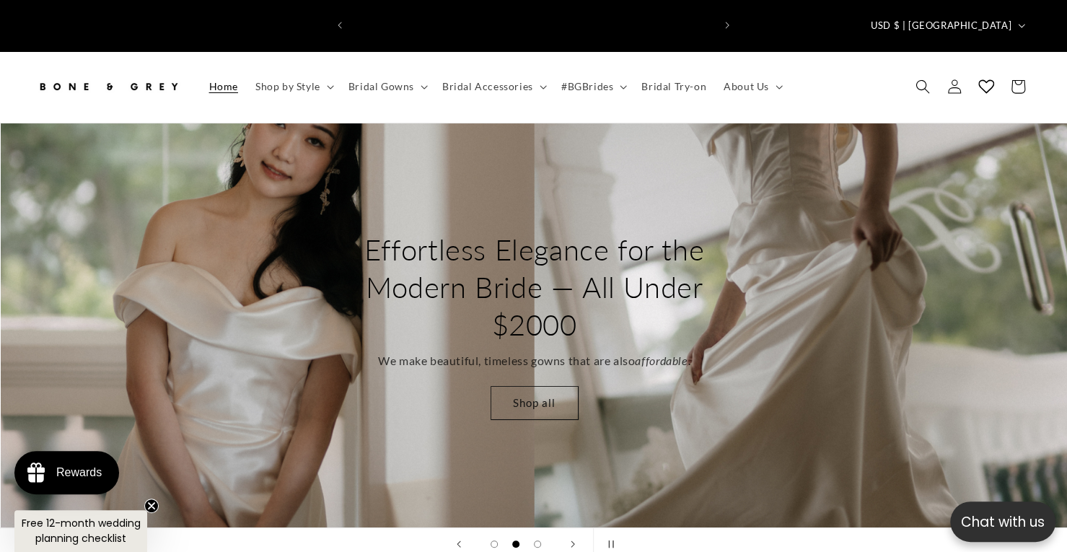
scroll to position [0, 361]
click at [509, 386] on link "Shop all" at bounding box center [534, 403] width 88 height 34
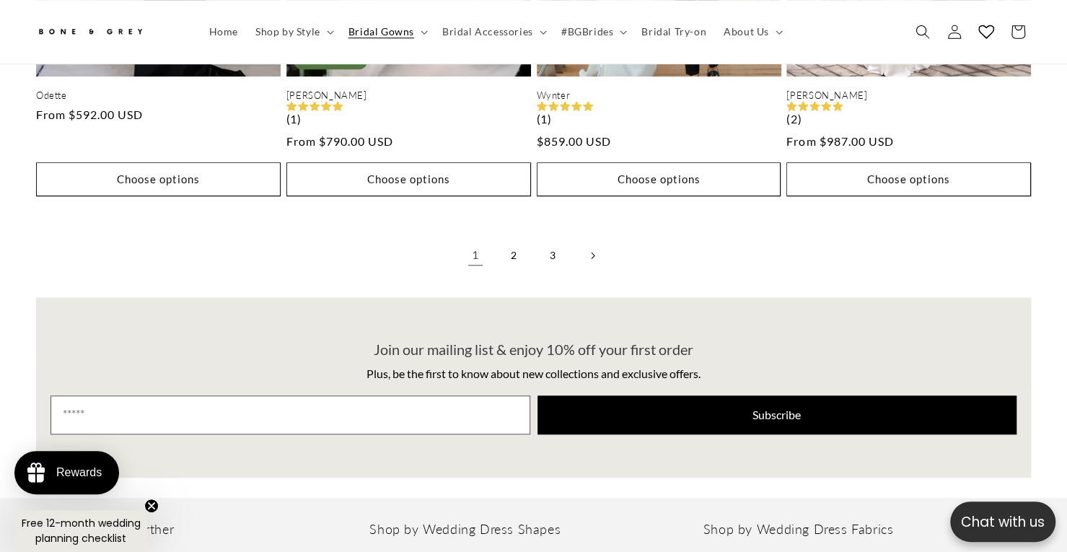
scroll to position [3670, 0]
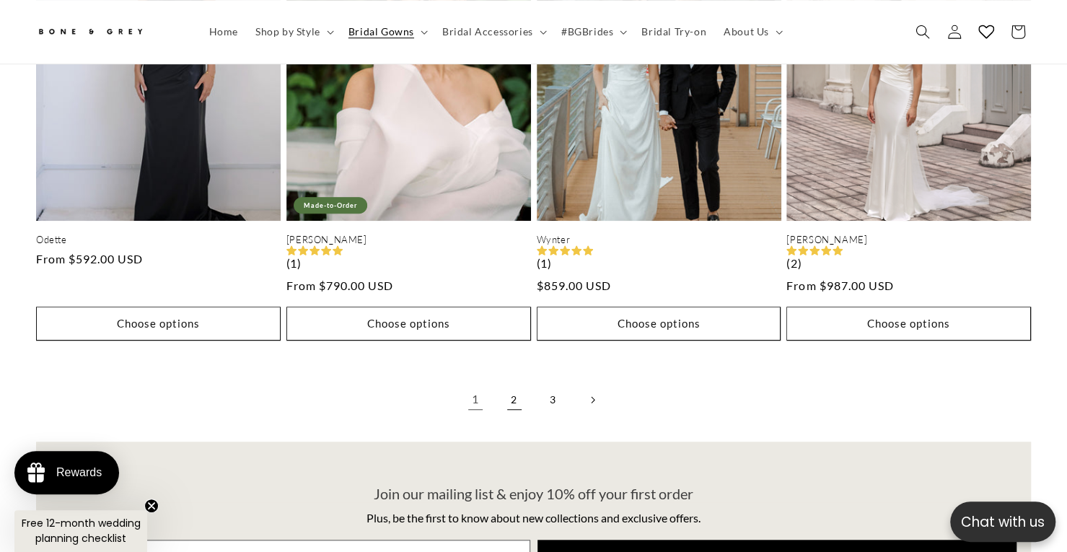
click at [515, 384] on link "2" at bounding box center [514, 400] width 32 height 32
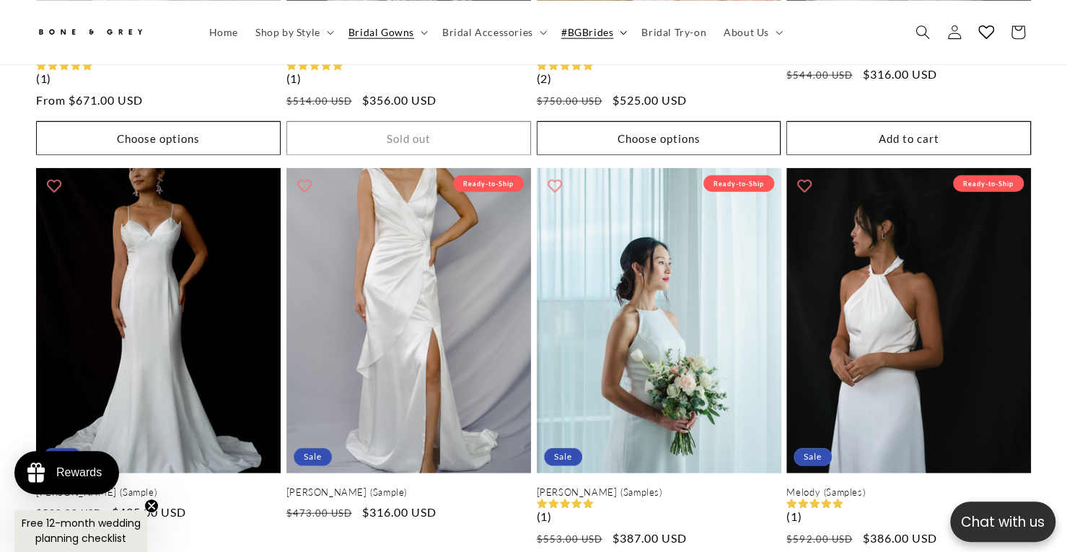
click at [625, 33] on summary "#BGBrides" at bounding box center [593, 32] width 80 height 30
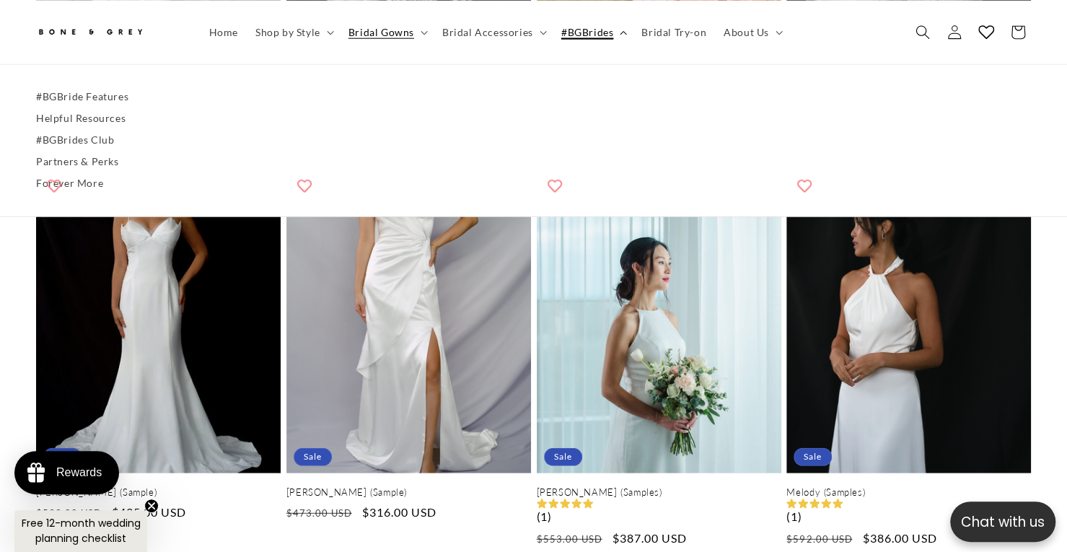
click at [625, 32] on summary "#BGBrides" at bounding box center [593, 32] width 80 height 30
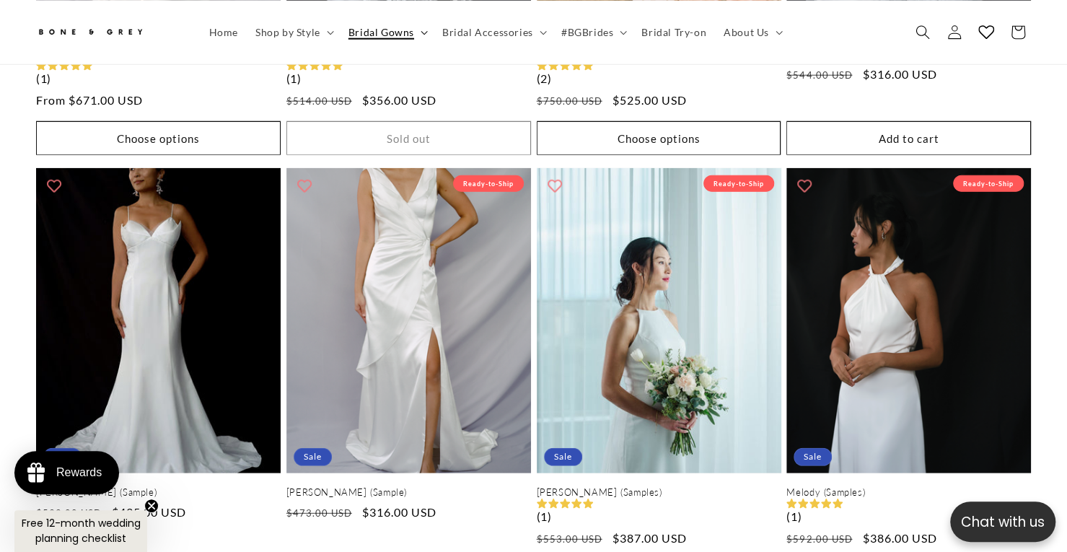
scroll to position [0, 361]
click at [329, 30] on icon at bounding box center [330, 32] width 7 height 4
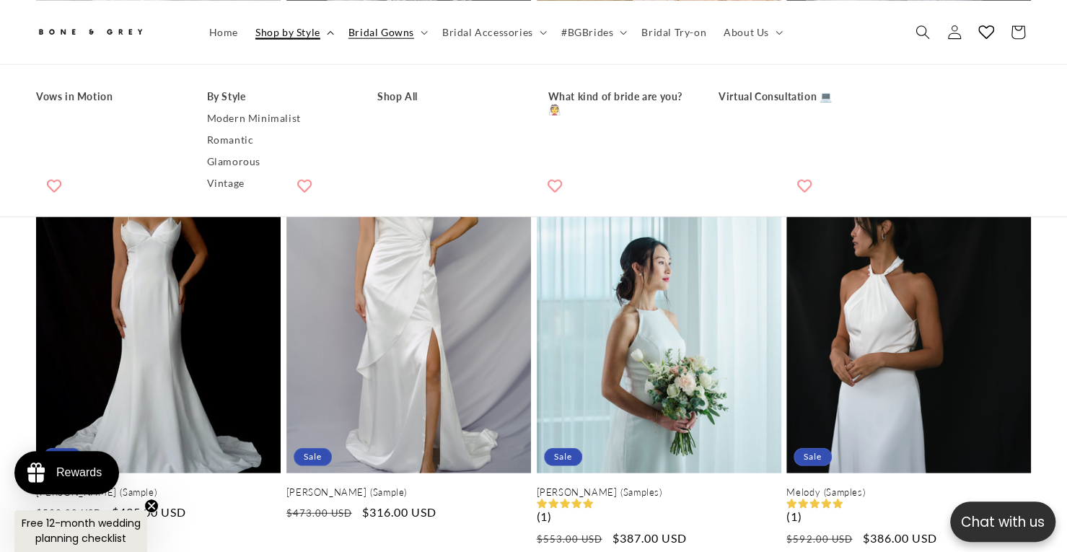
click at [329, 30] on icon at bounding box center [330, 32] width 7 height 4
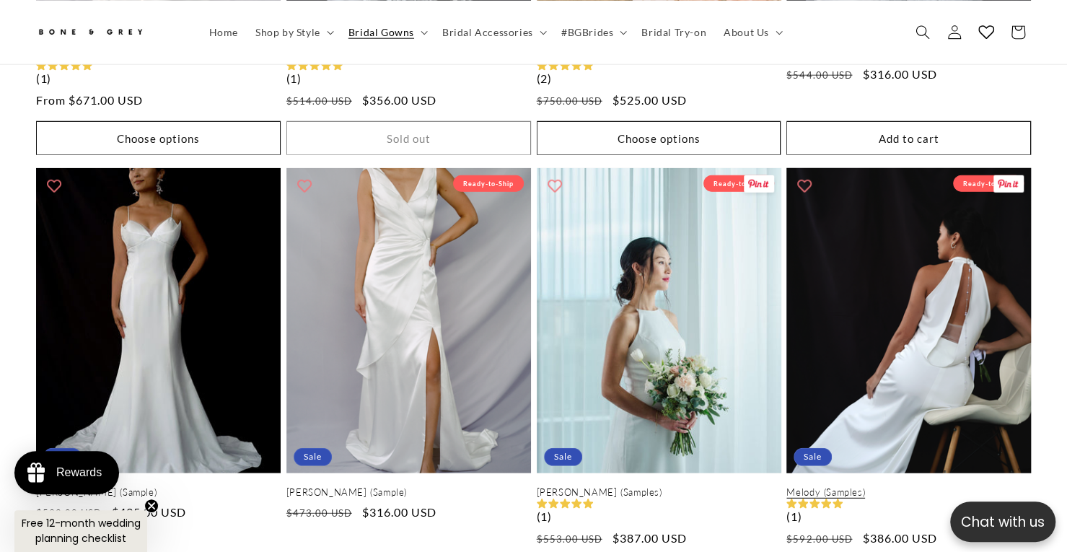
scroll to position [0, 723]
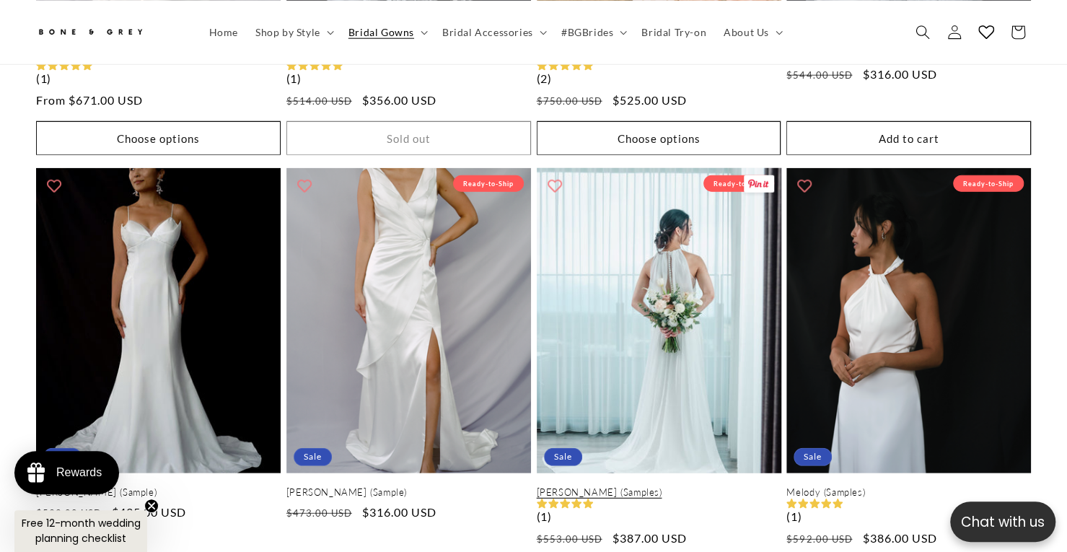
click at [586, 486] on link "Elise (Samples)" at bounding box center [659, 492] width 245 height 12
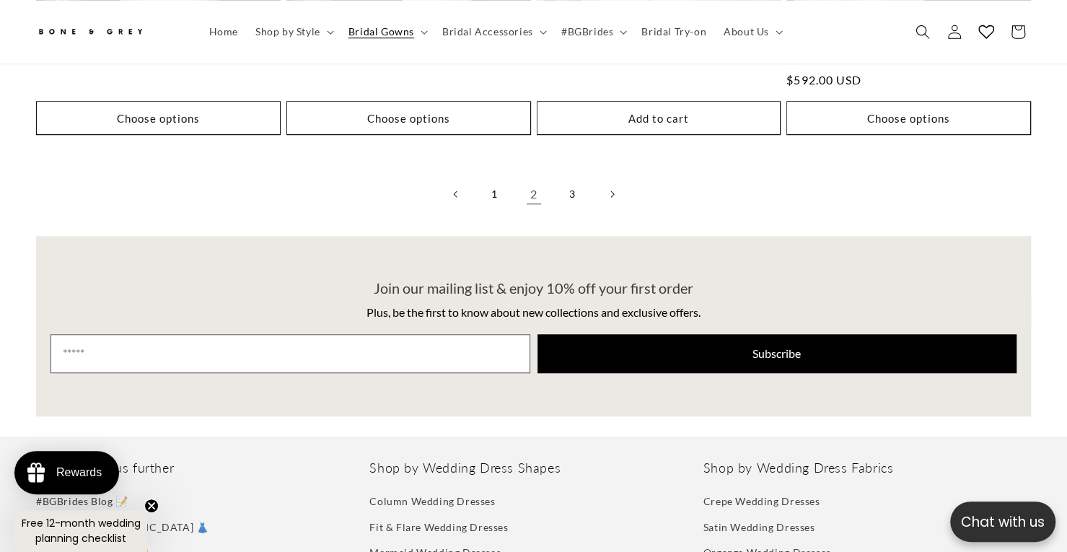
scroll to position [3879, 0]
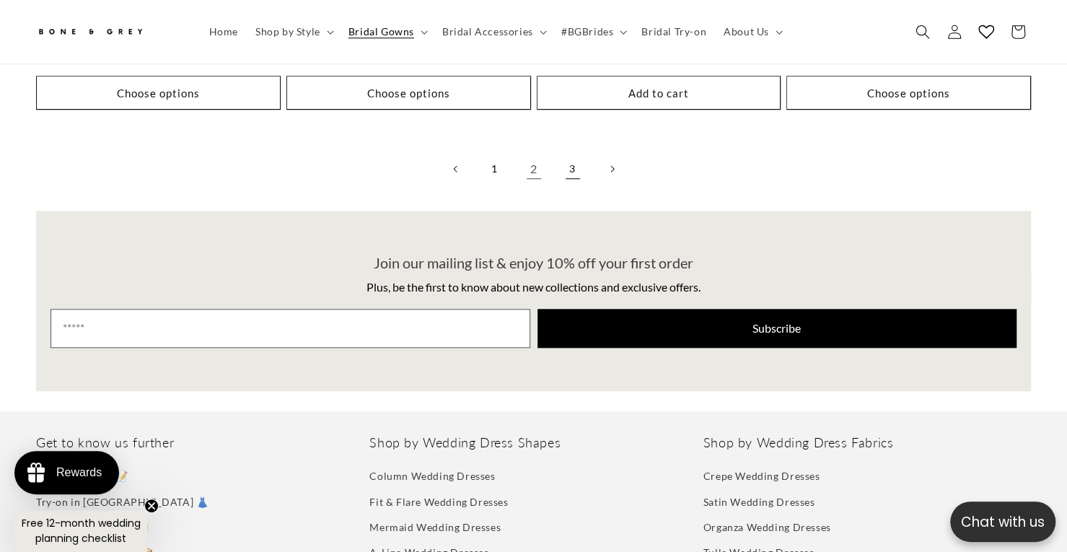
click at [566, 153] on link "3" at bounding box center [573, 169] width 32 height 32
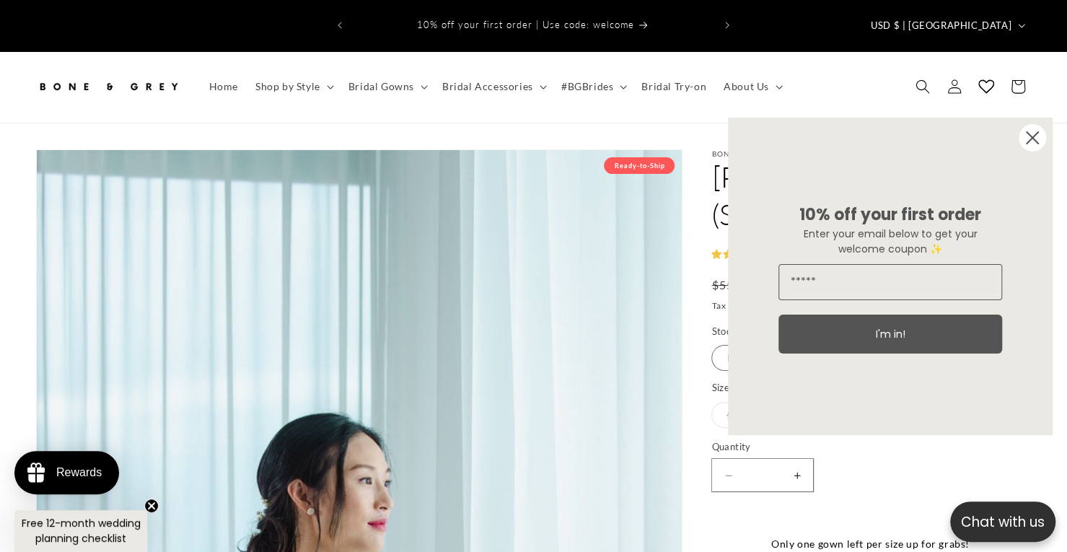
click at [1031, 139] on circle "Close dialog" at bounding box center [1031, 137] width 27 height 27
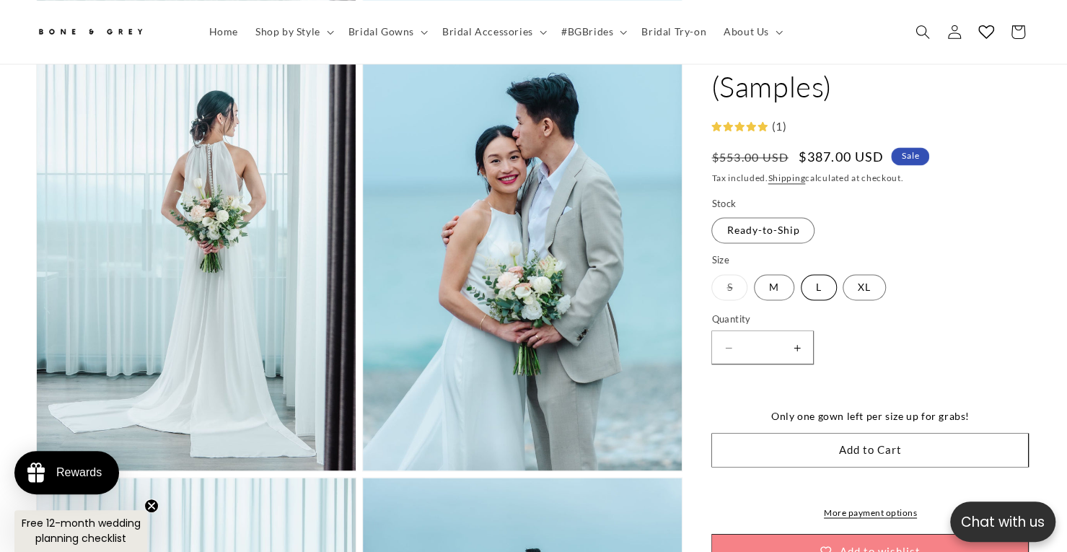
scroll to position [1001, 0]
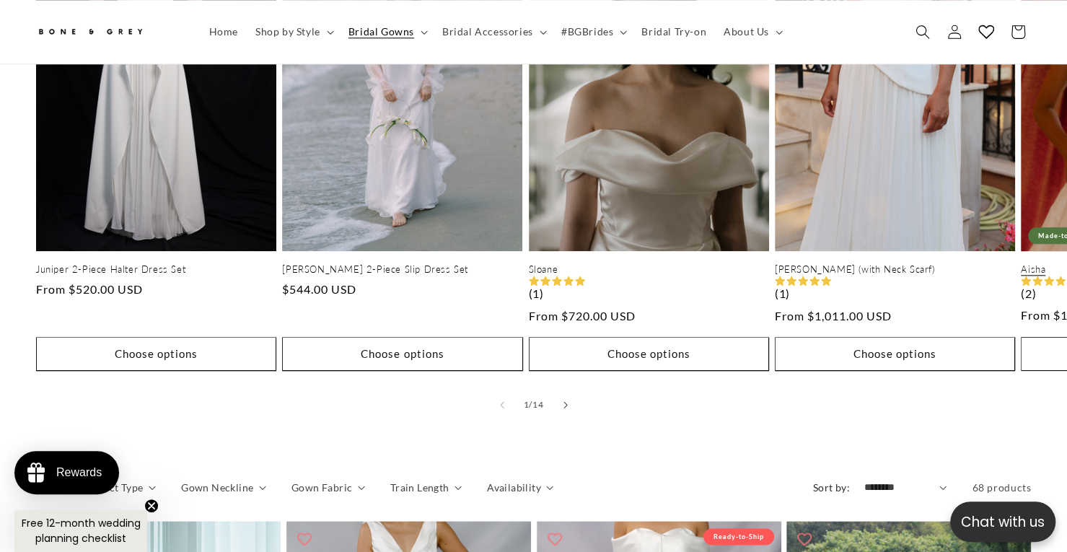
scroll to position [857, 0]
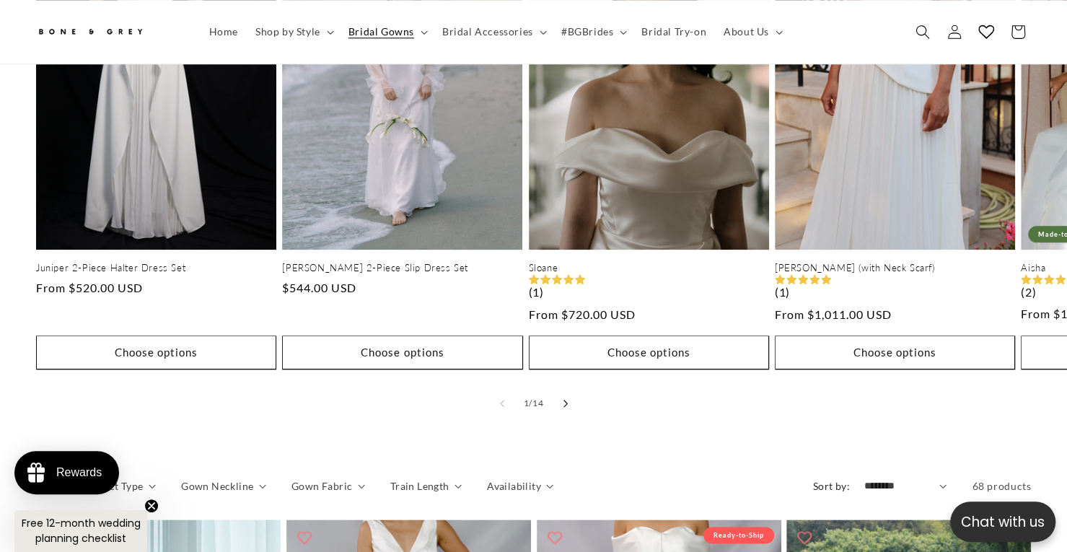
click at [568, 387] on button "Slide right" at bounding box center [566, 403] width 32 height 32
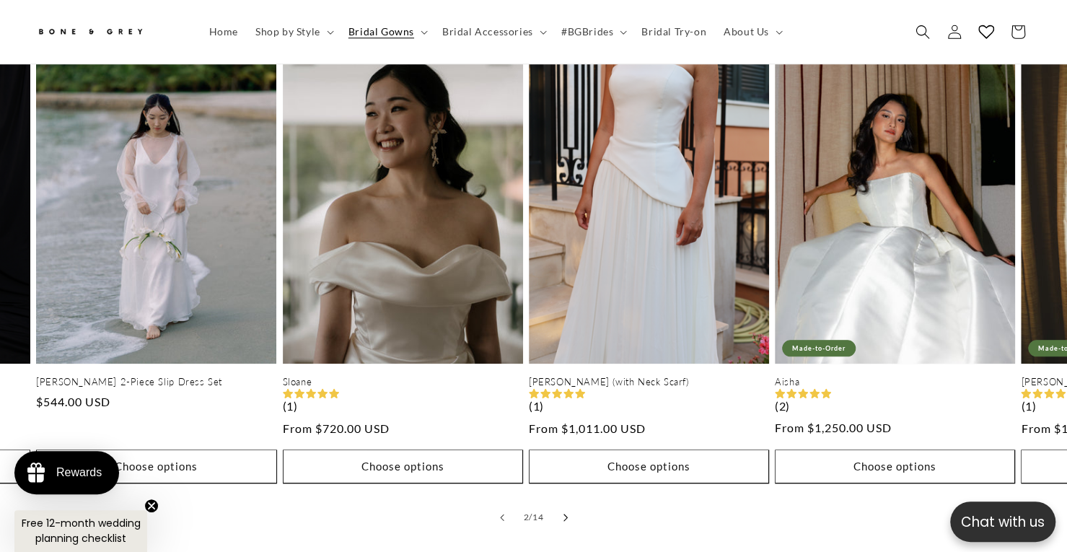
scroll to position [713, 0]
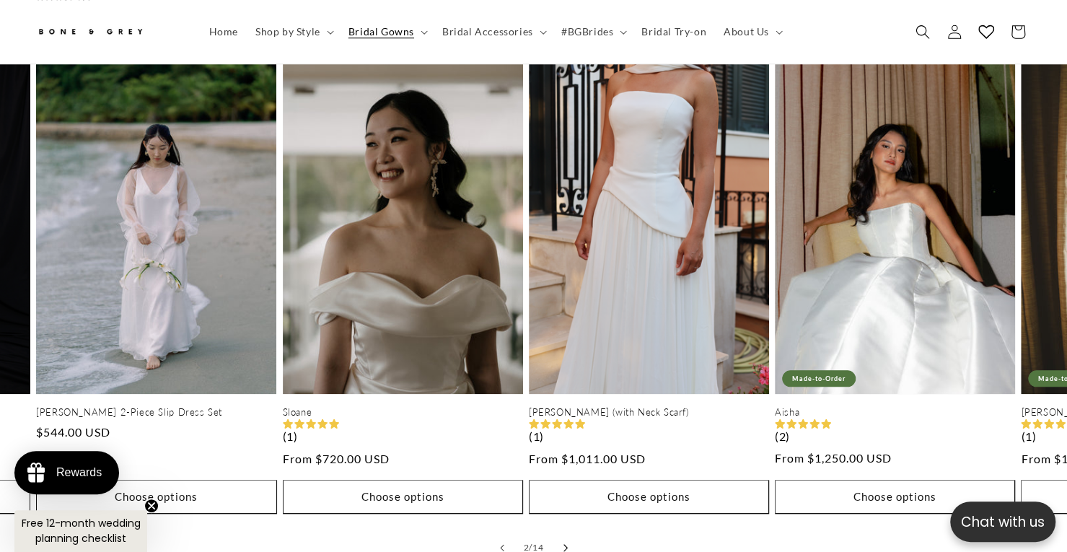
click at [564, 543] on icon "Slide right" at bounding box center [565, 547] width 5 height 8
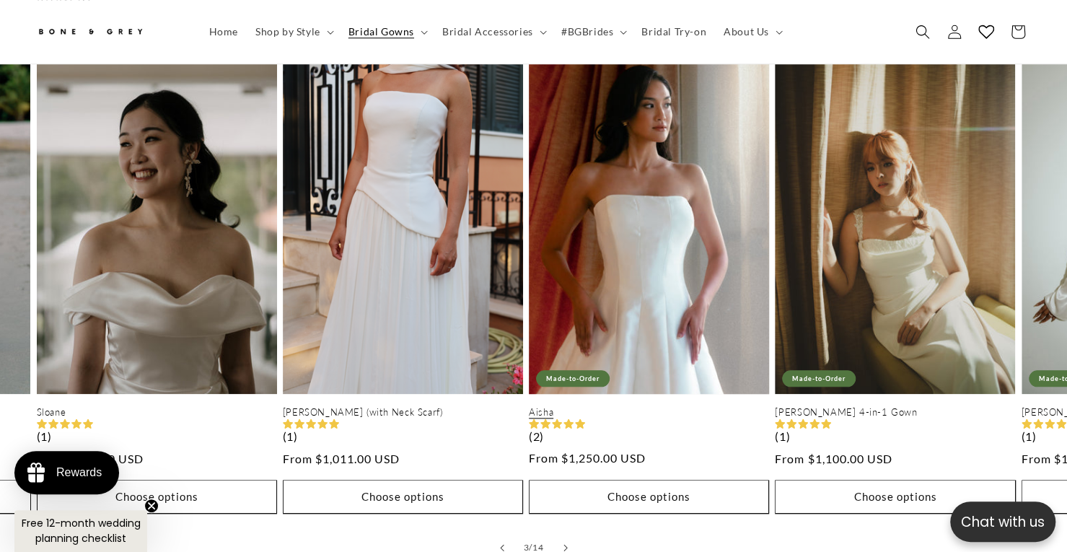
scroll to position [0, 0]
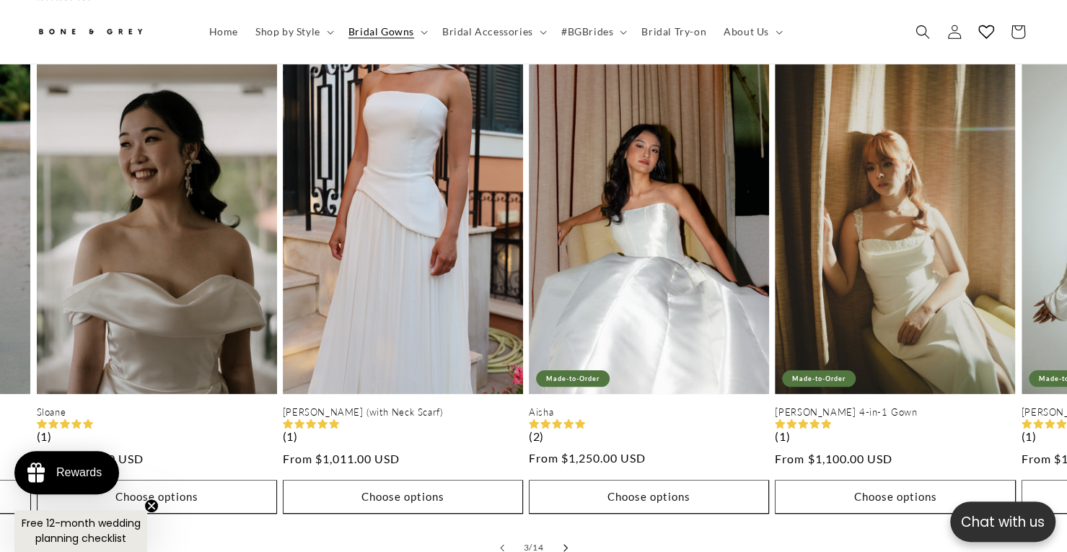
click at [563, 543] on icon "Slide right" at bounding box center [565, 547] width 5 height 8
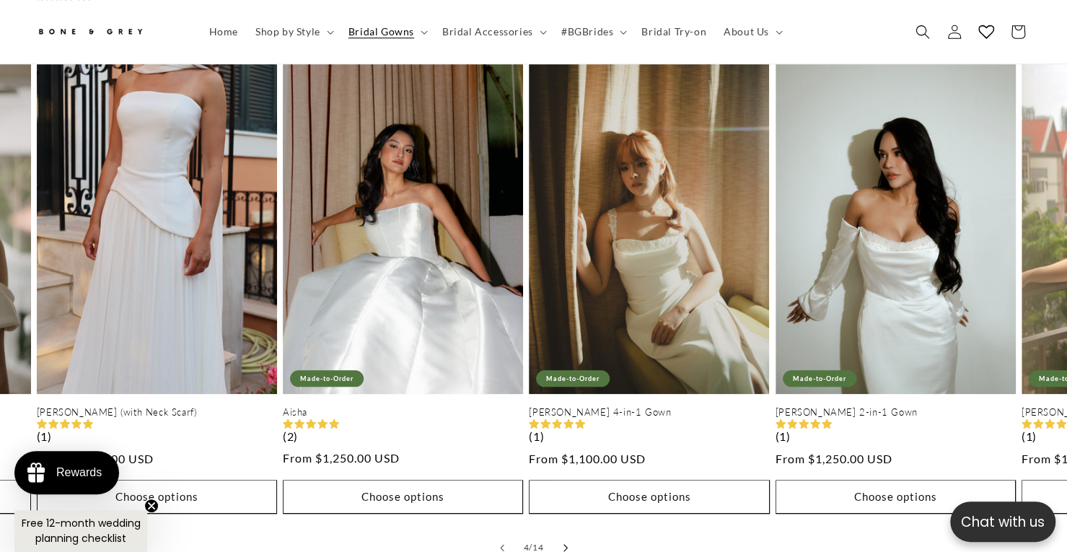
scroll to position [0, 361]
click at [563, 543] on icon "Slide right" at bounding box center [565, 547] width 5 height 8
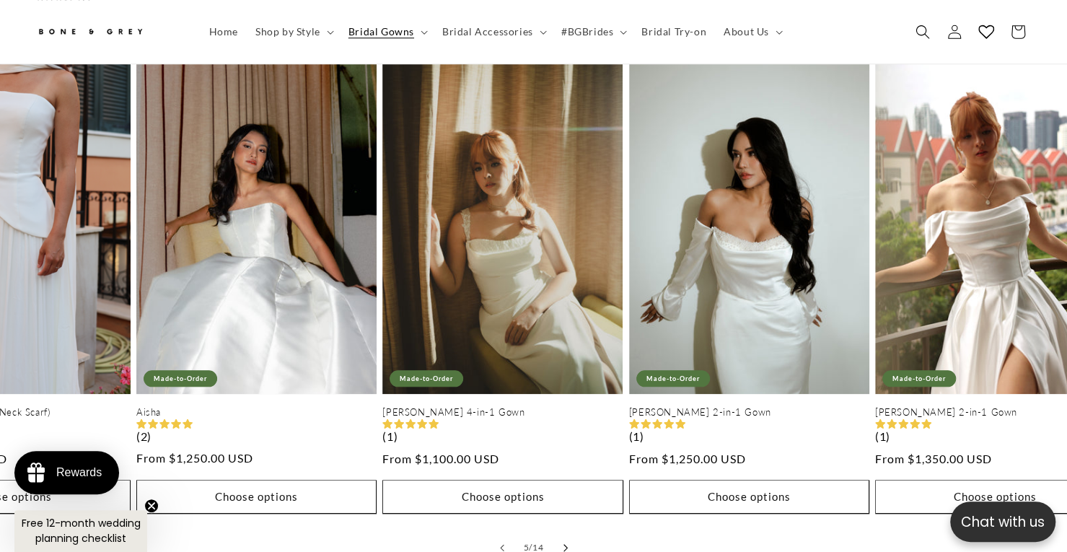
scroll to position [0, 984]
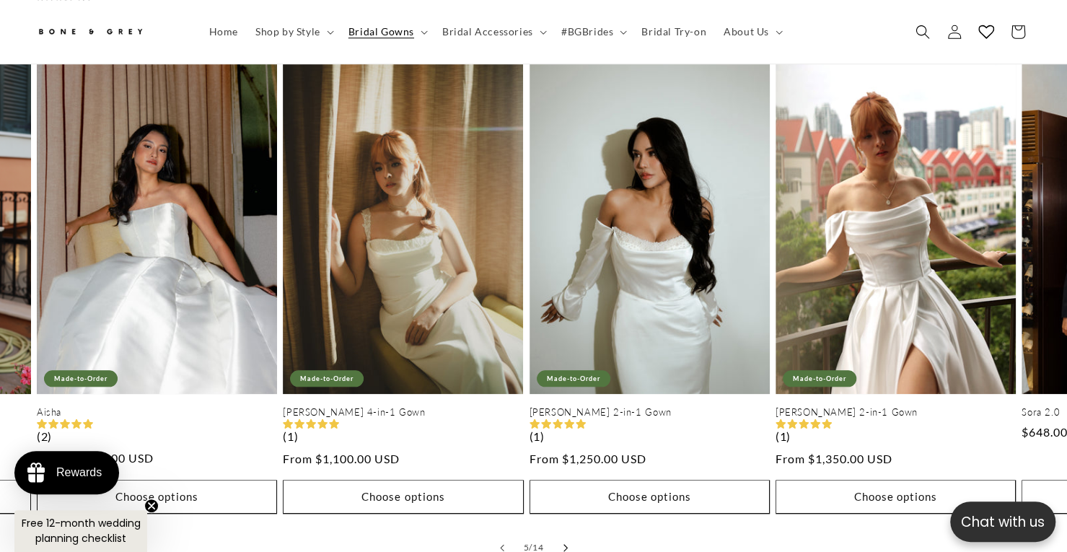
click at [563, 543] on icon "Slide right" at bounding box center [565, 547] width 5 height 8
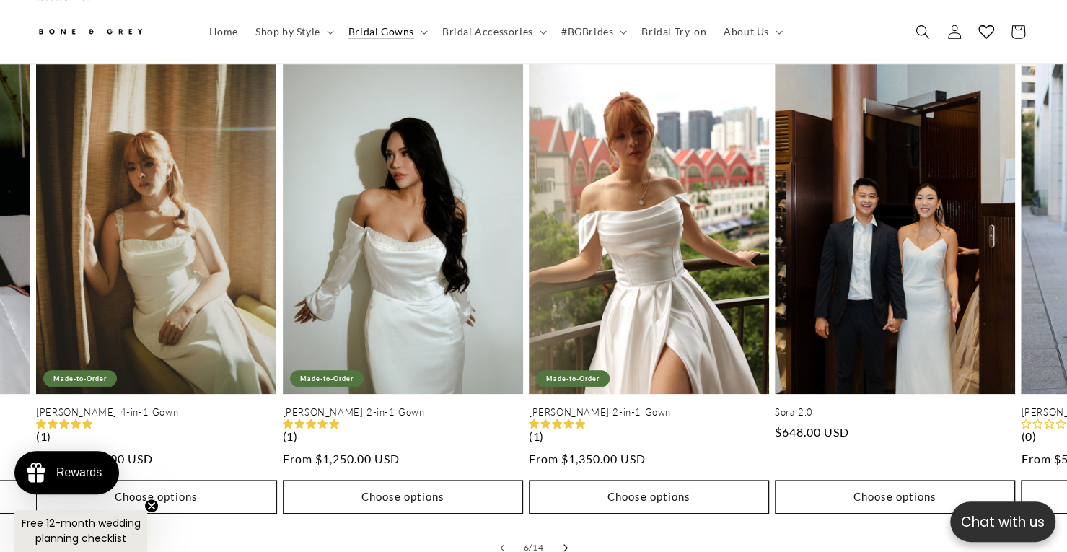
scroll to position [0, 723]
click at [563, 543] on icon "Slide right" at bounding box center [565, 547] width 5 height 8
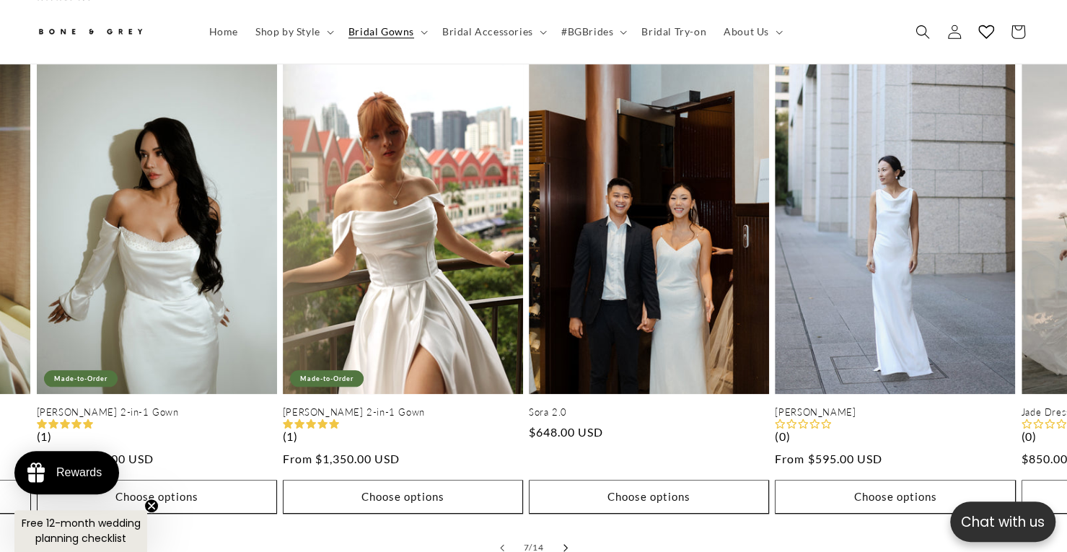
click at [563, 543] on icon "Slide right" at bounding box center [565, 547] width 5 height 8
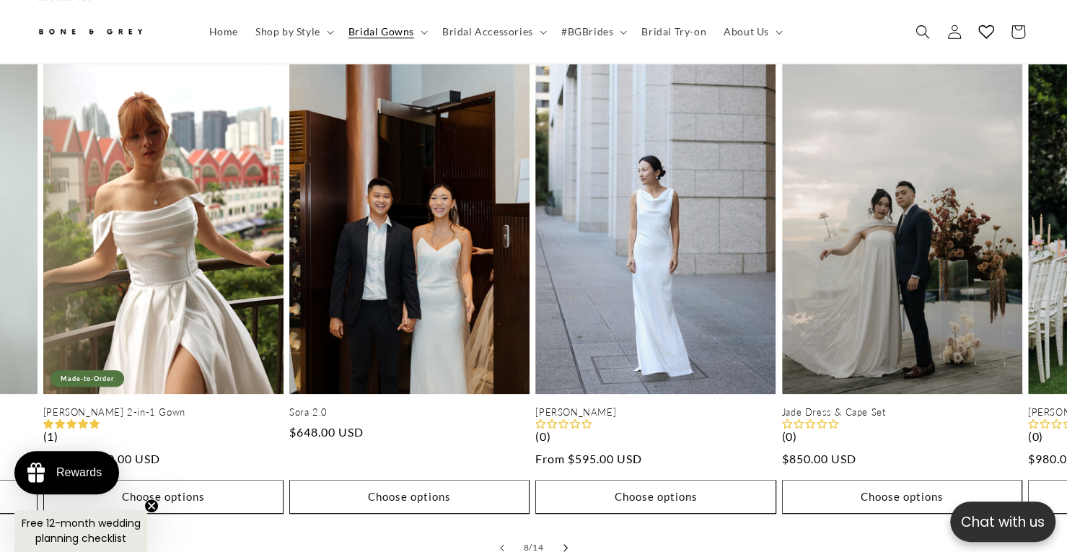
scroll to position [0, 1722]
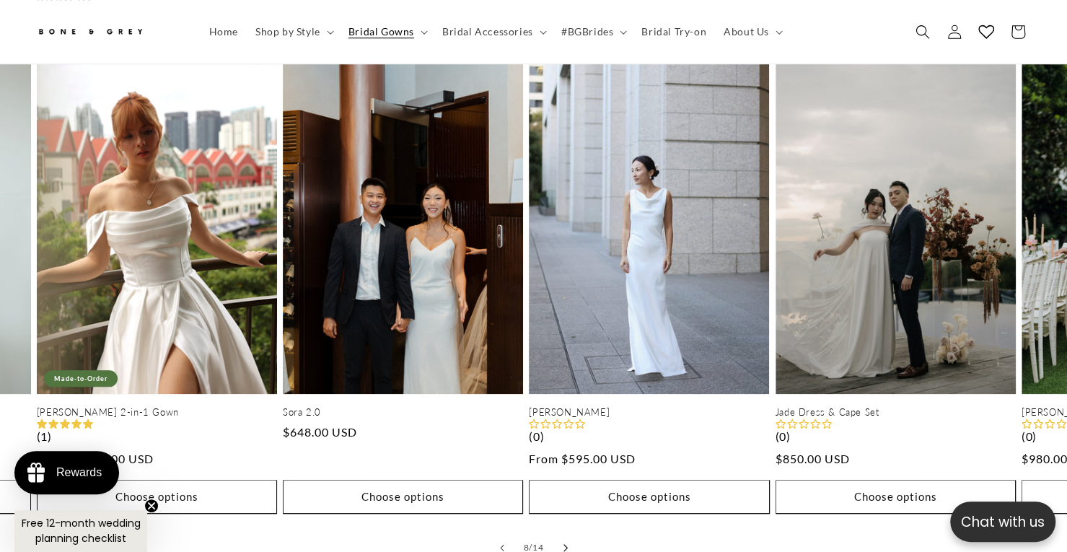
click at [563, 543] on icon "Slide right" at bounding box center [565, 547] width 5 height 8
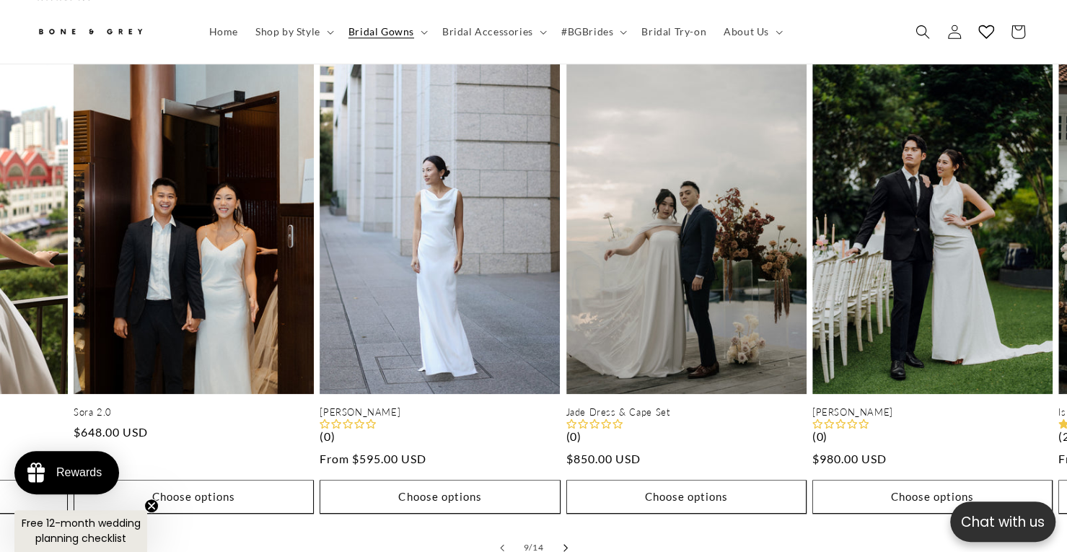
scroll to position [0, 1968]
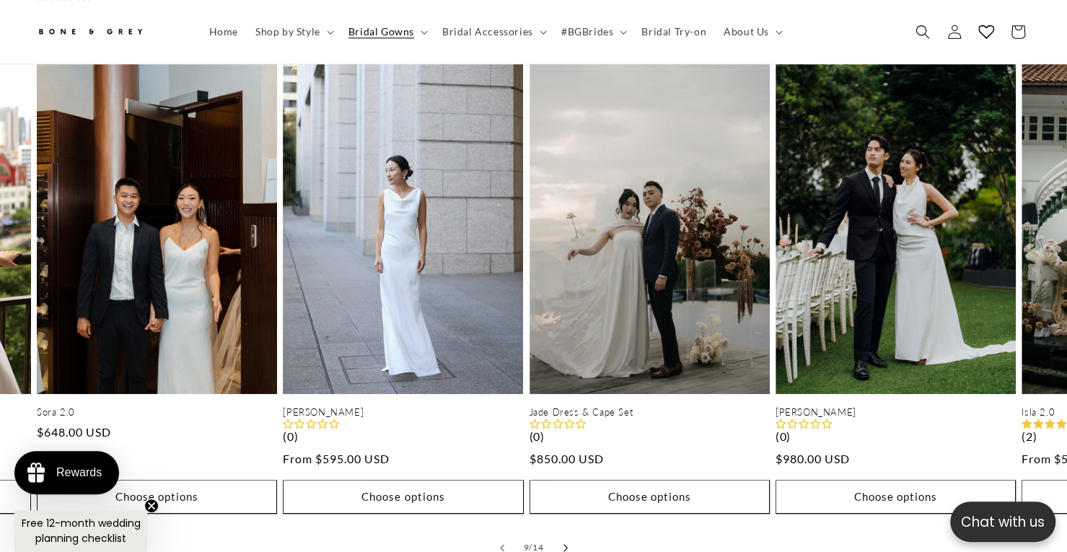
click at [563, 543] on icon "Slide right" at bounding box center [565, 547] width 5 height 8
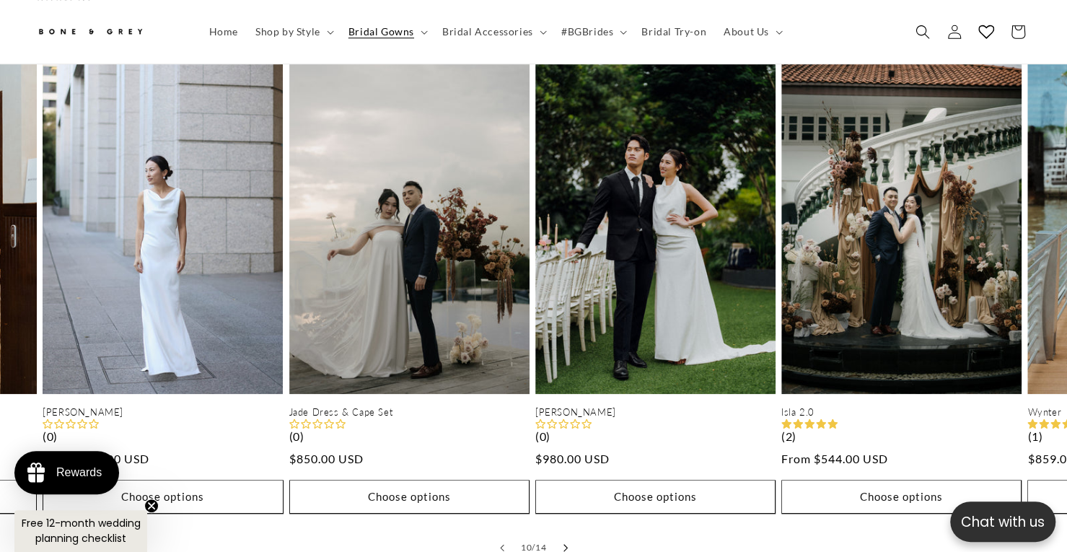
scroll to position [0, 2214]
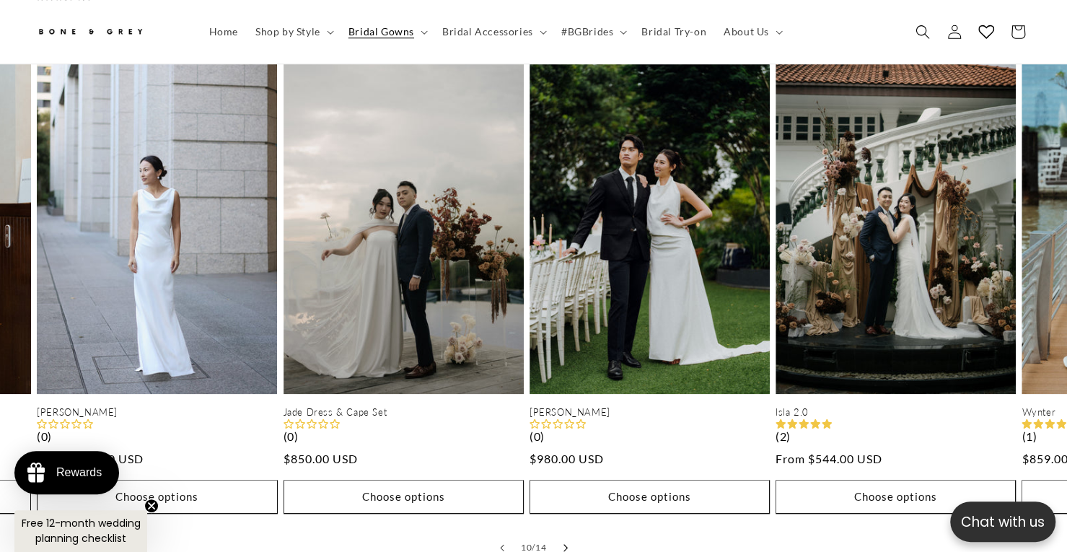
click at [563, 543] on icon "Slide right" at bounding box center [565, 547] width 5 height 8
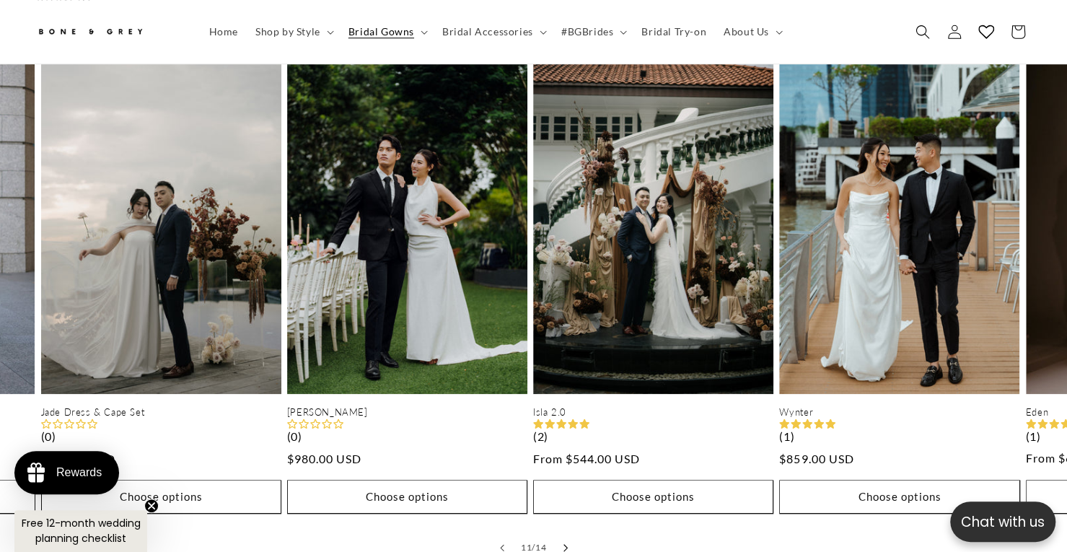
scroll to position [0, 2461]
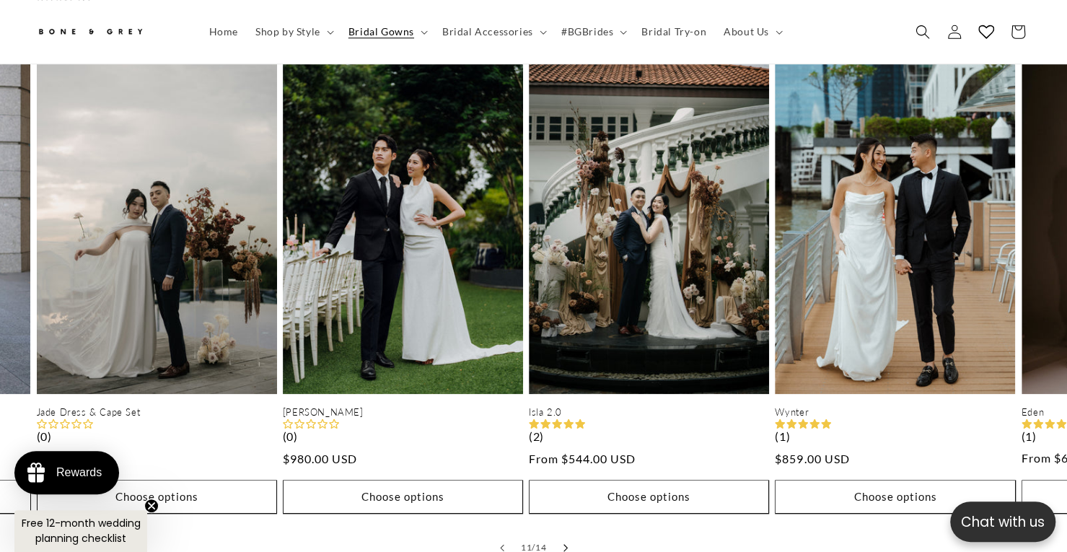
click at [563, 543] on icon "Slide right" at bounding box center [565, 547] width 5 height 8
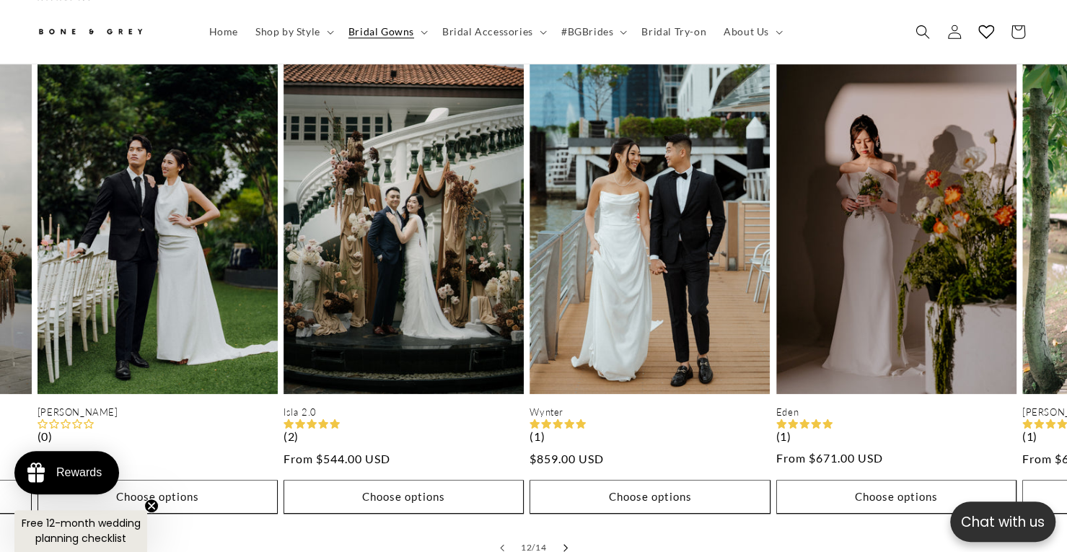
click at [563, 543] on icon "Slide right" at bounding box center [565, 547] width 5 height 8
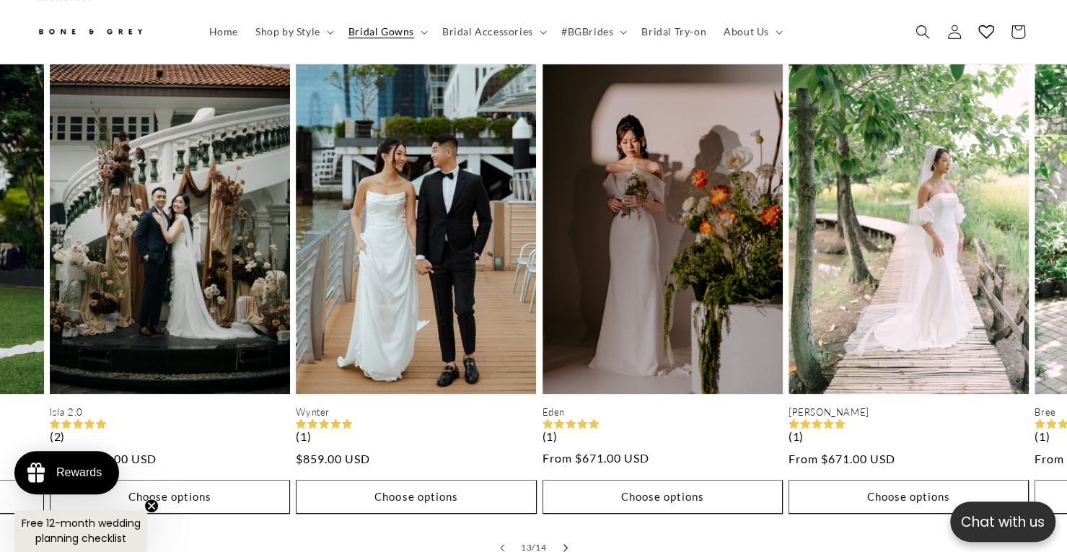
scroll to position [0, 2953]
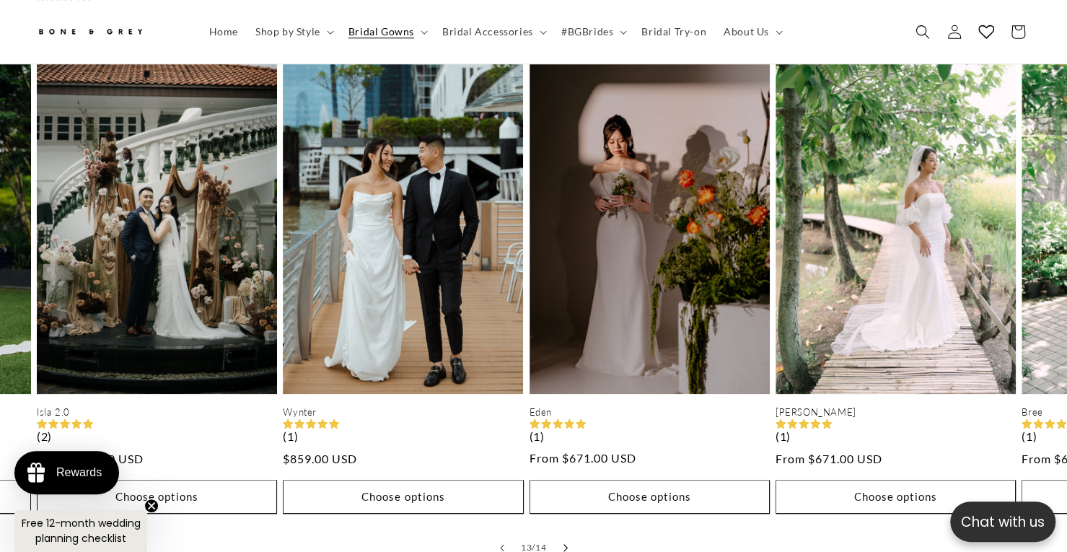
click at [563, 543] on icon "Slide right" at bounding box center [565, 547] width 5 height 8
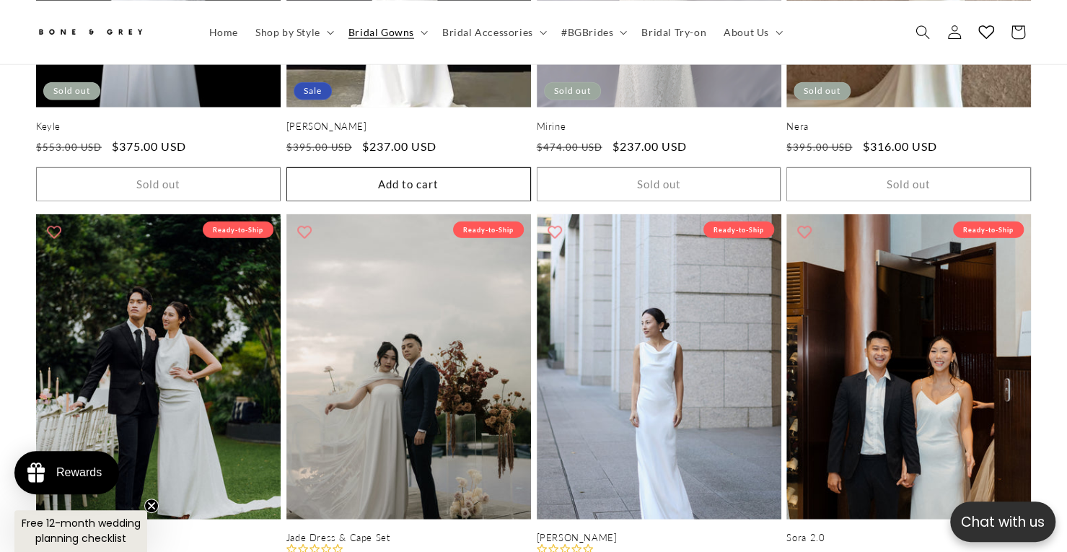
scroll to position [0, 0]
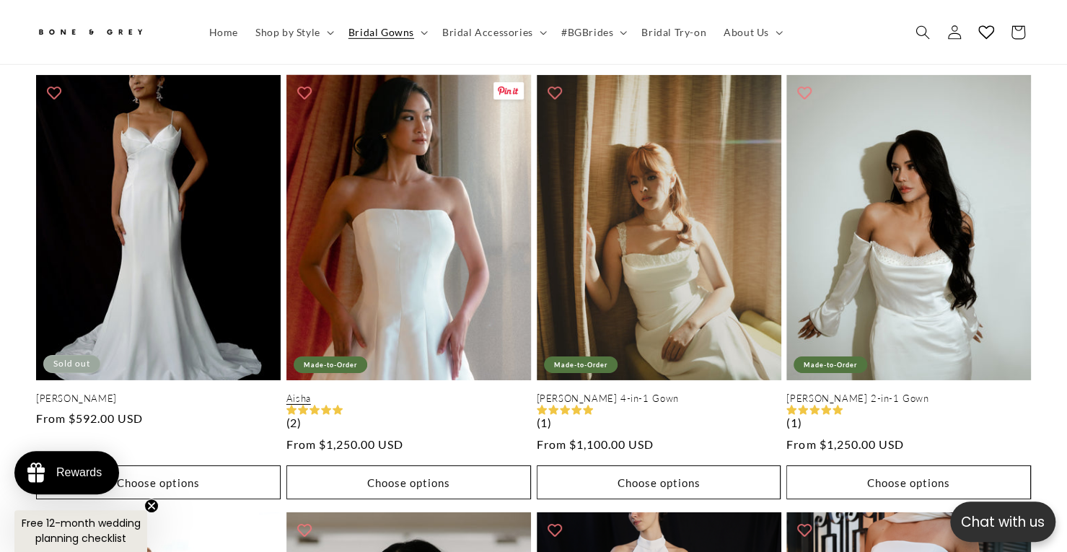
click at [427, 392] on link "Aisha" at bounding box center [408, 398] width 245 height 12
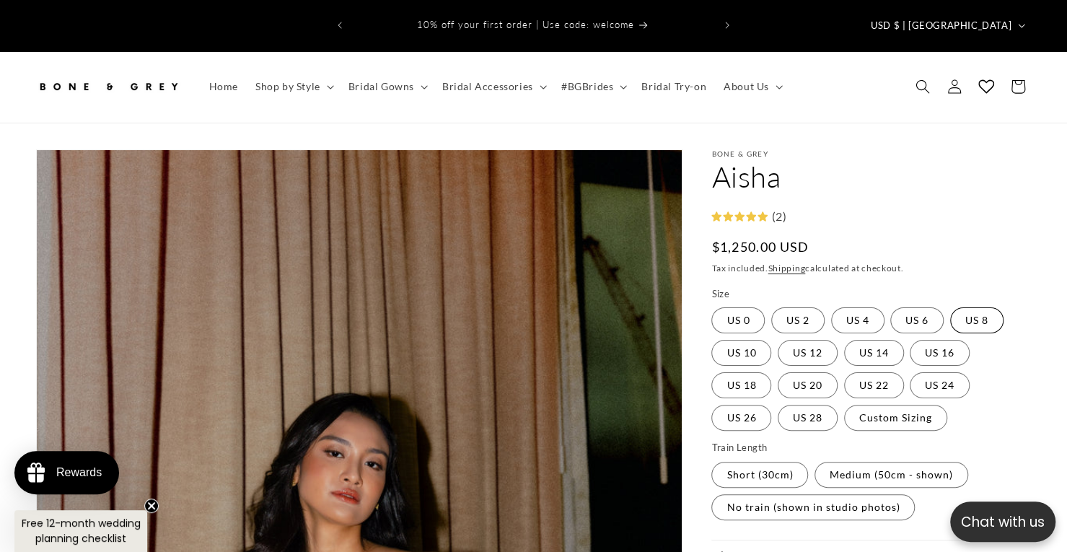
click at [962, 307] on label "US 8 Variant sold out or unavailable" at bounding box center [976, 320] width 53 height 26
click at [919, 307] on label "US 6 Variant sold out or unavailable" at bounding box center [916, 320] width 53 height 26
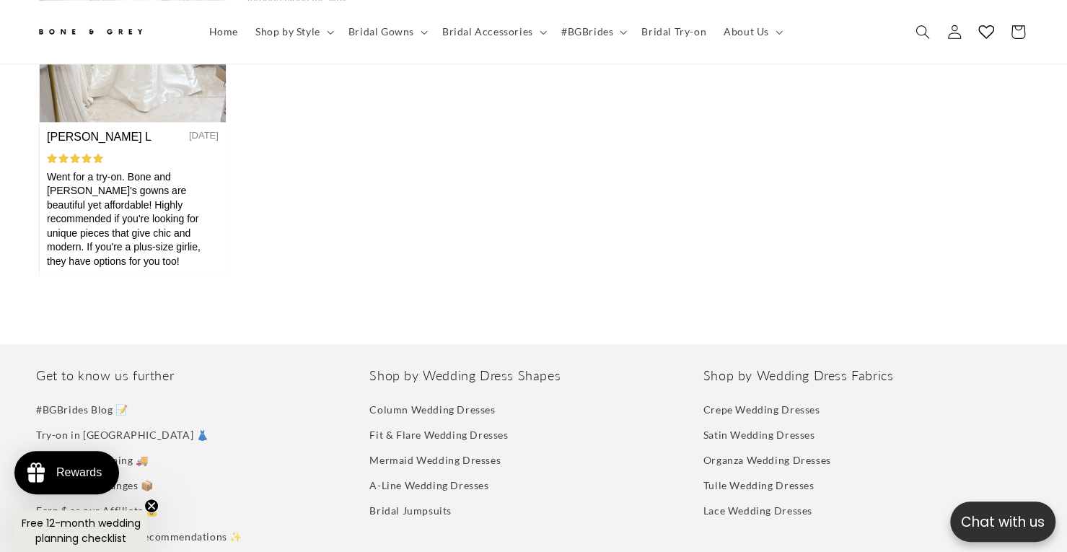
scroll to position [0, 723]
